Goal: Task Accomplishment & Management: Use online tool/utility

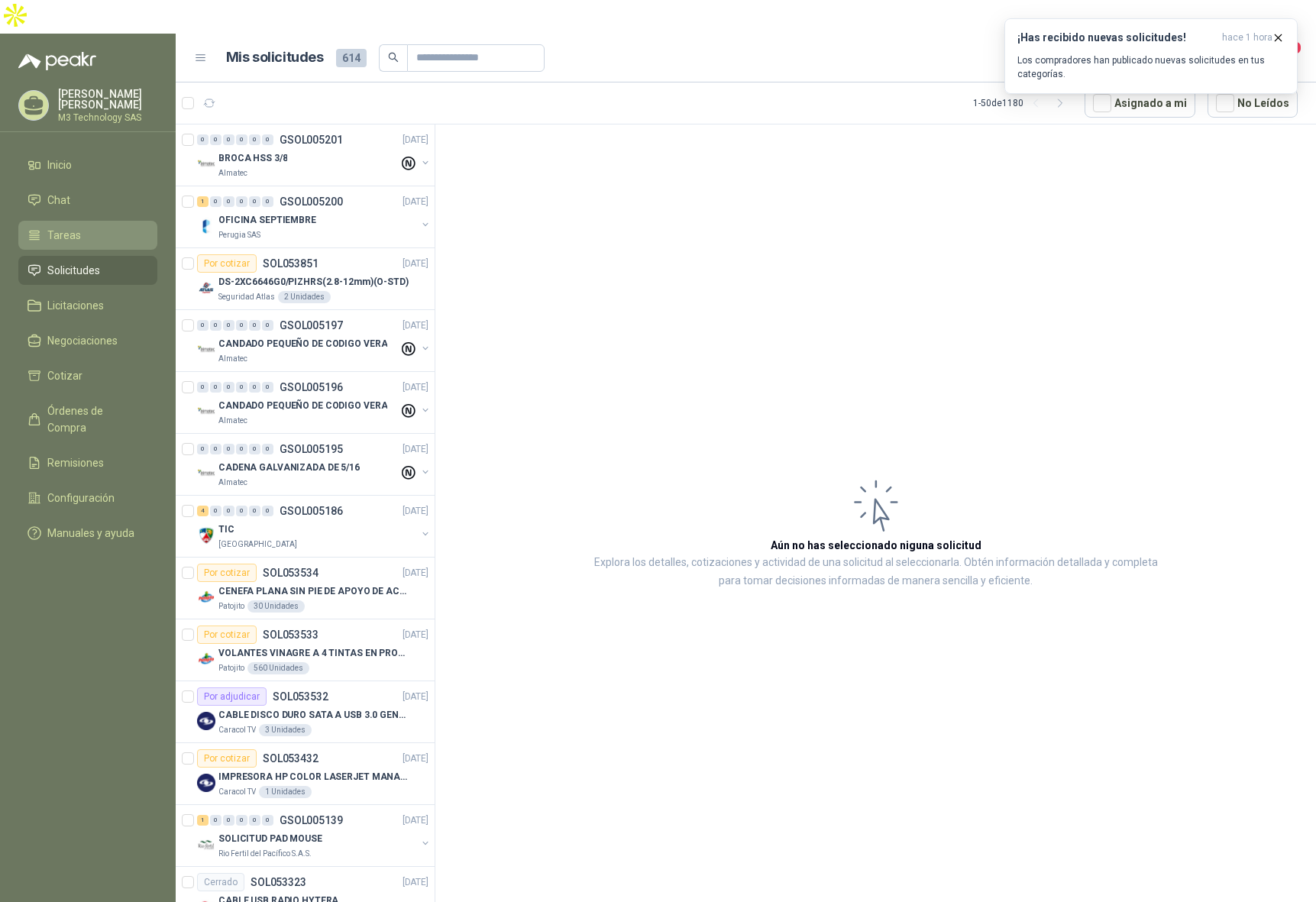
click at [57, 227] on span "Tareas" at bounding box center [64, 235] width 34 height 16
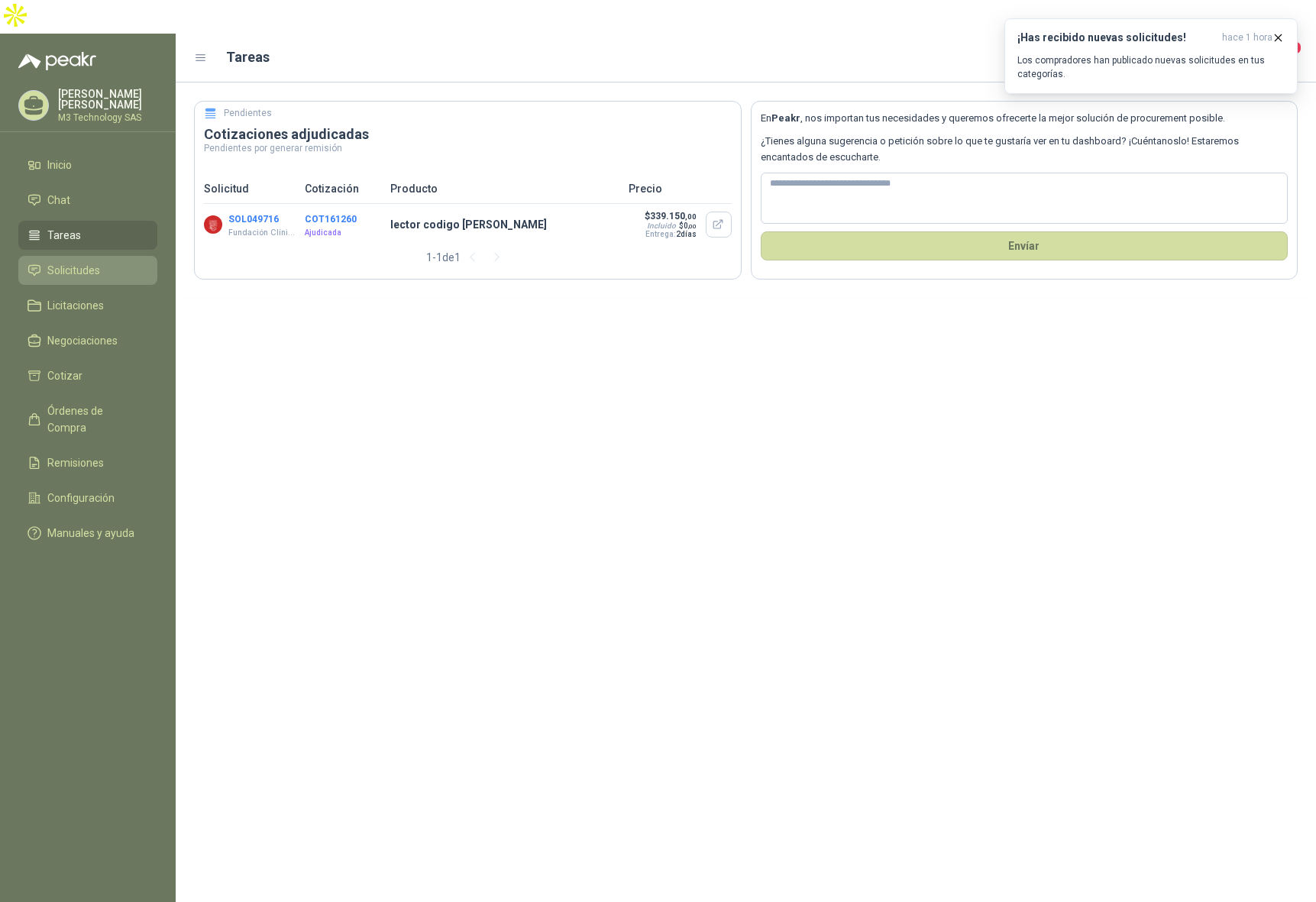
click at [84, 261] on span "Solicitudes" at bounding box center [74, 270] width 53 height 16
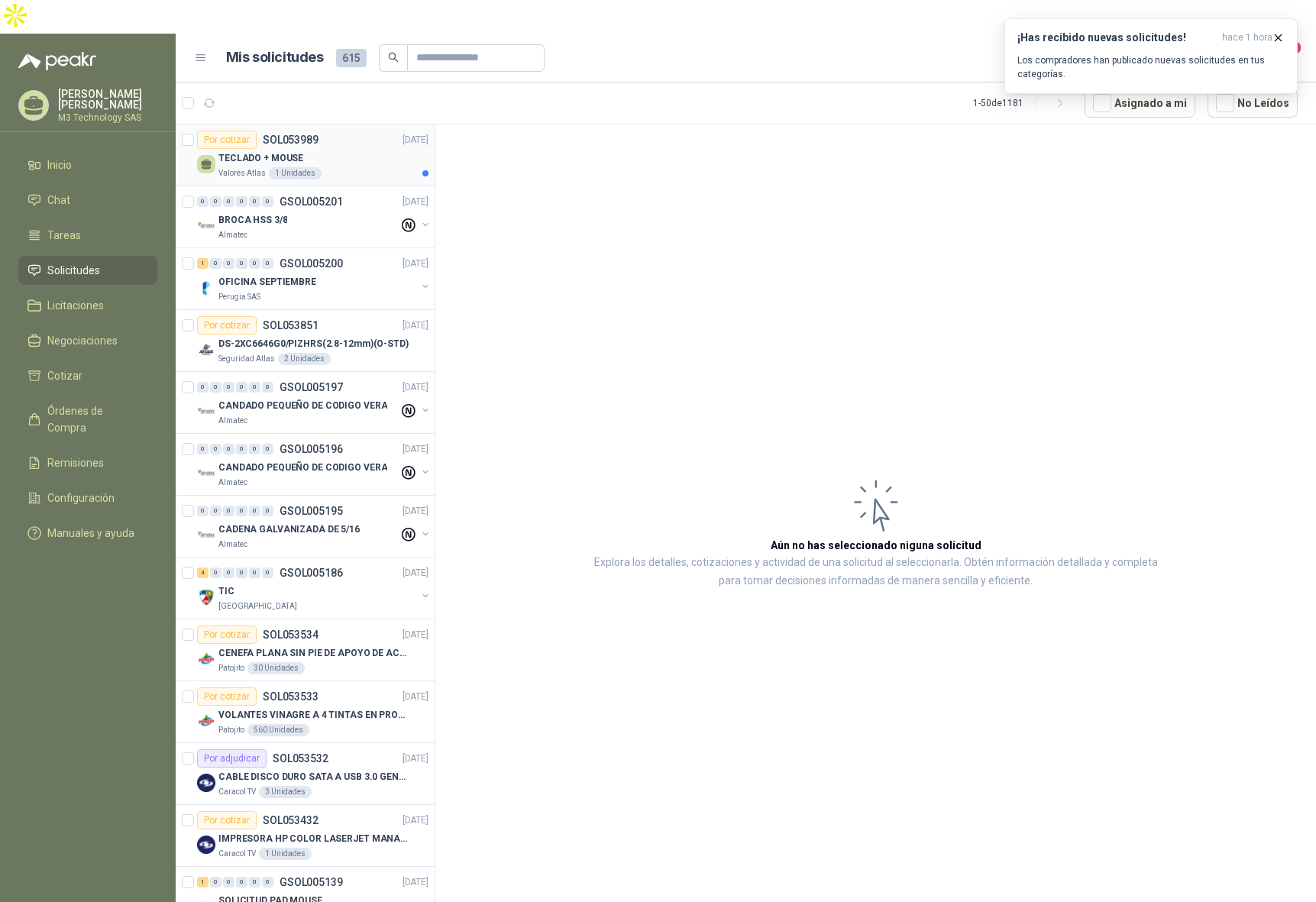
click at [341, 149] on div "TECLADO + MOUSE" at bounding box center [323, 158] width 210 height 18
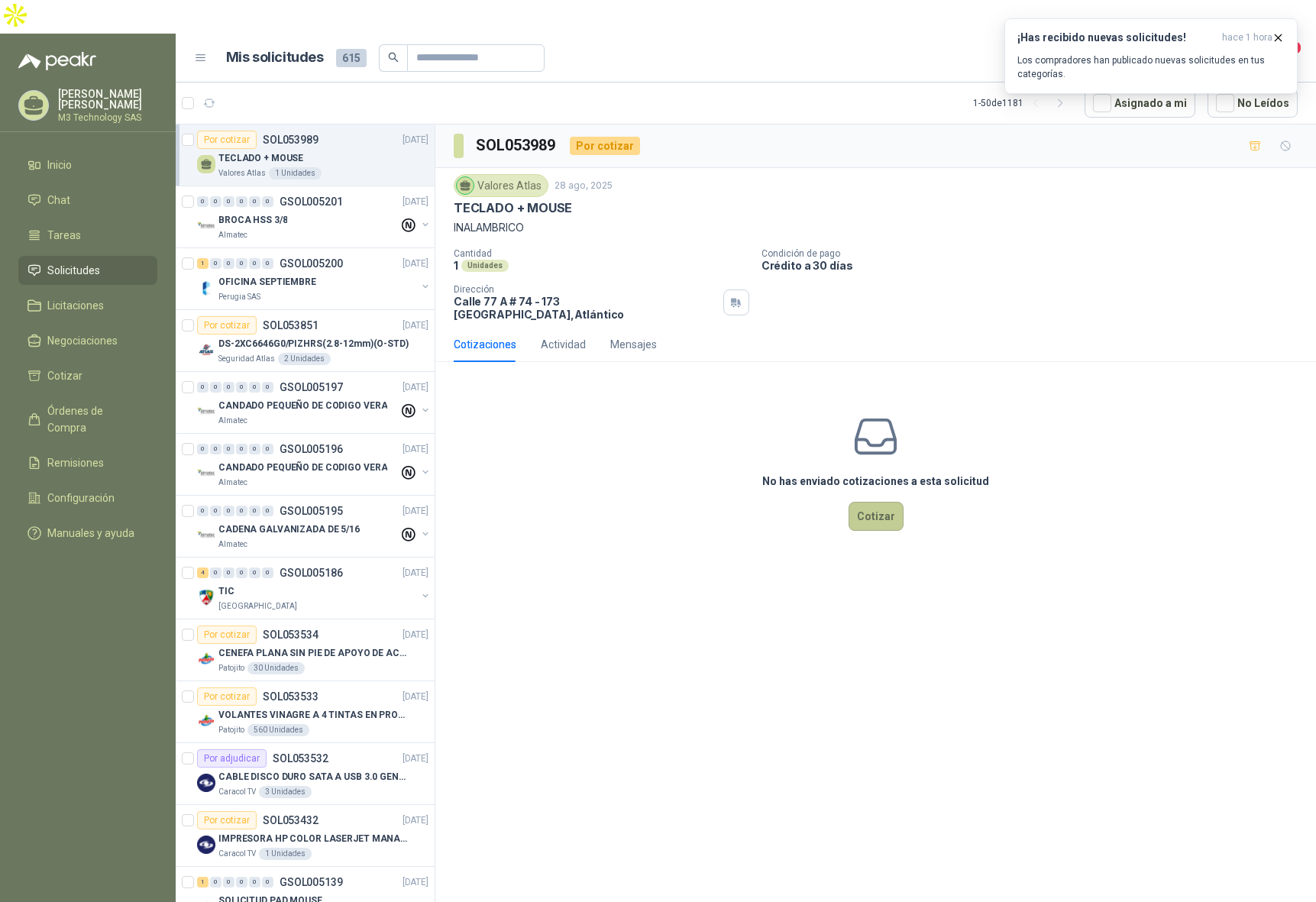
click at [870, 502] on button "Cotizar" at bounding box center [876, 516] width 55 height 29
